Goal: Task Accomplishment & Management: Manage account settings

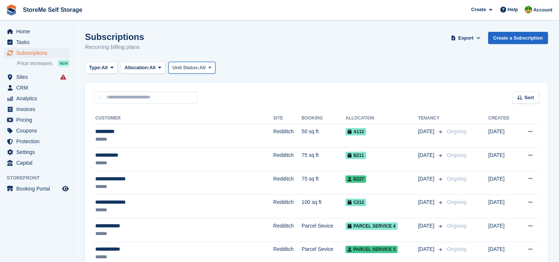
click at [186, 65] on span "Unit Status:" at bounding box center [186, 67] width 27 height 7
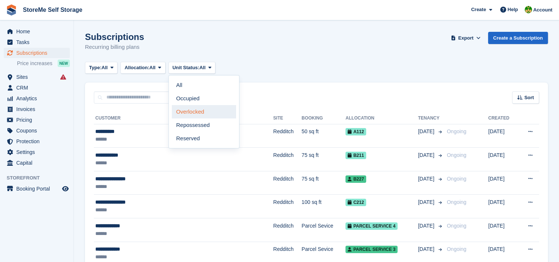
click at [193, 114] on link "Overlocked" at bounding box center [204, 111] width 64 height 13
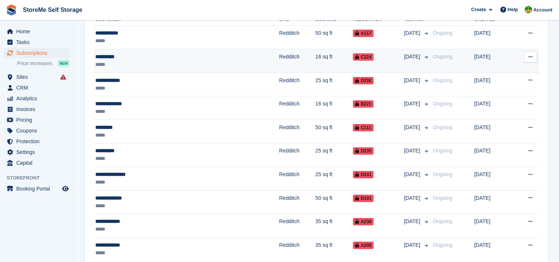
scroll to position [111, 0]
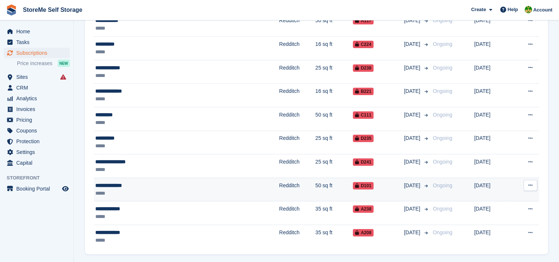
click at [279, 190] on td "Redditch" at bounding box center [297, 189] width 36 height 24
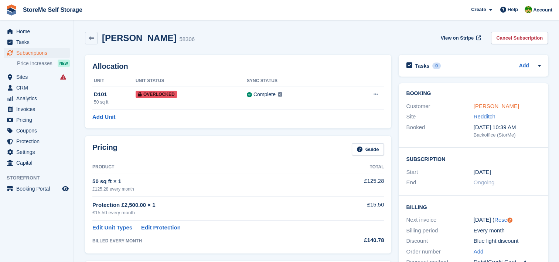
click at [490, 104] on link "[PERSON_NAME]" at bounding box center [496, 106] width 45 height 6
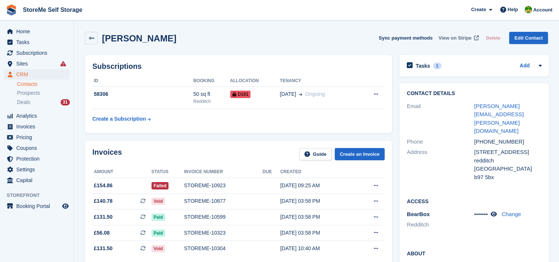
click at [462, 37] on span "View on Stripe" at bounding box center [454, 37] width 33 height 7
click at [28, 51] on span "Subscriptions" at bounding box center [38, 53] width 44 height 10
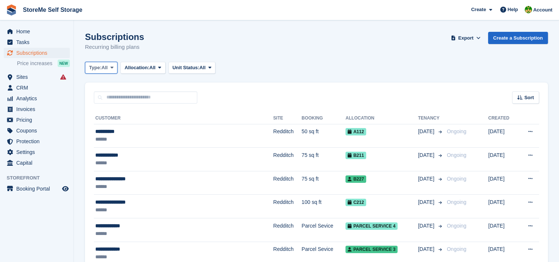
click at [105, 69] on span "All" at bounding box center [105, 67] width 6 height 7
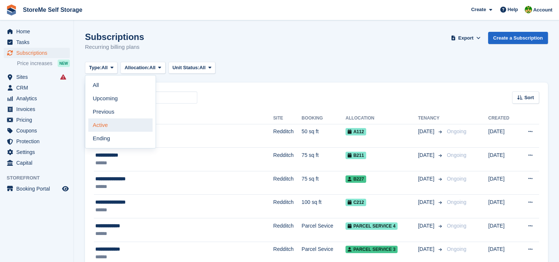
click at [108, 124] on link "Active" at bounding box center [120, 124] width 64 height 13
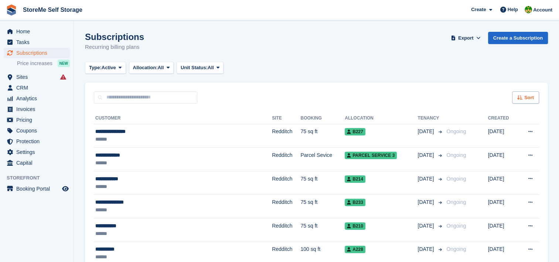
click at [525, 97] on span "Sort" at bounding box center [529, 97] width 10 height 7
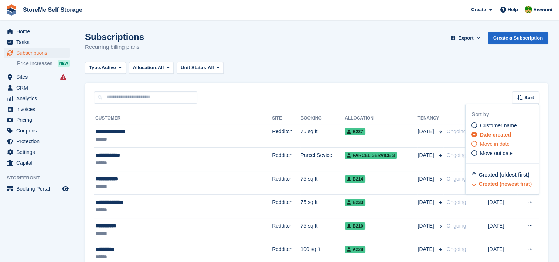
click at [489, 143] on span "Move in date" at bounding box center [495, 144] width 30 height 6
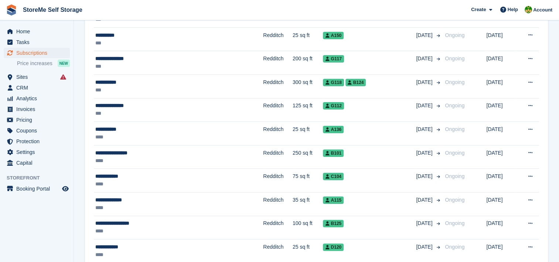
scroll to position [148, 0]
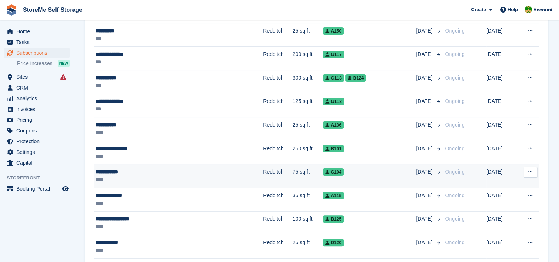
click at [263, 171] on td "Redditch" at bounding box center [278, 176] width 30 height 24
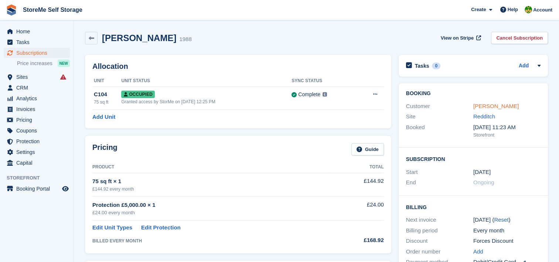
click at [486, 104] on link "David Dawson" at bounding box center [495, 106] width 45 height 6
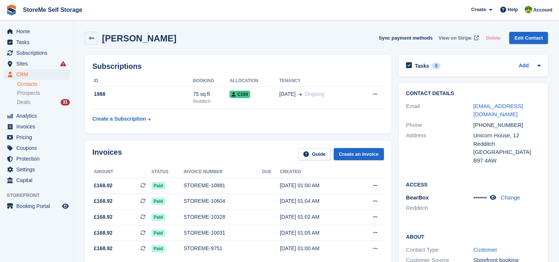
click at [462, 36] on span "View on Stripe" at bounding box center [454, 37] width 33 height 7
